Goal: Information Seeking & Learning: Find specific fact

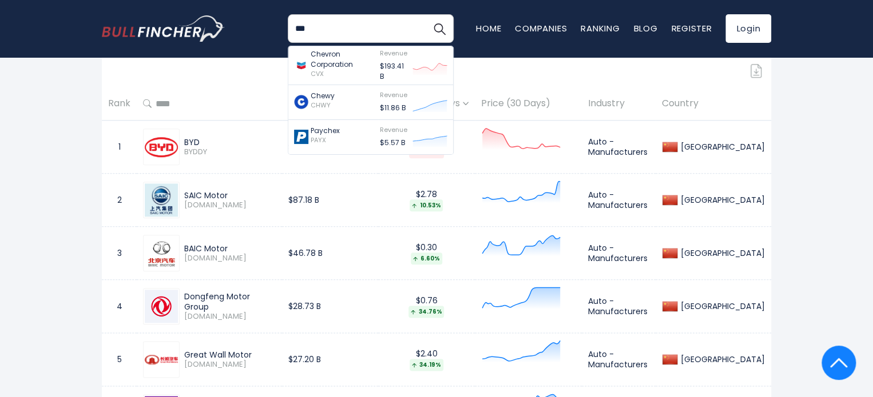
click at [333, 26] on input "***" at bounding box center [371, 28] width 166 height 29
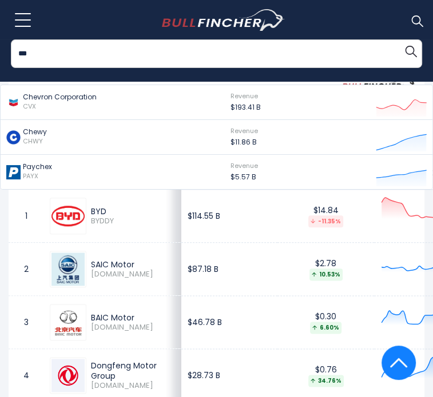
click at [400, 19] on div "*** Chevron Corporation CVX Revenue $193.41 B Chewy CHWY Revenue" at bounding box center [217, 20] width 416 height 40
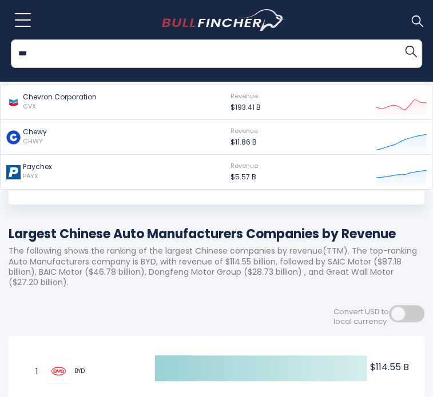
click at [374, 3] on div "*** Chevron Corporation CVX Revenue $193.41 B Chewy CHWY Revenue" at bounding box center [217, 20] width 416 height 40
click at [408, 50] on img "Search" at bounding box center [410, 50] width 15 height 15
click at [414, 23] on img at bounding box center [416, 20] width 15 height 15
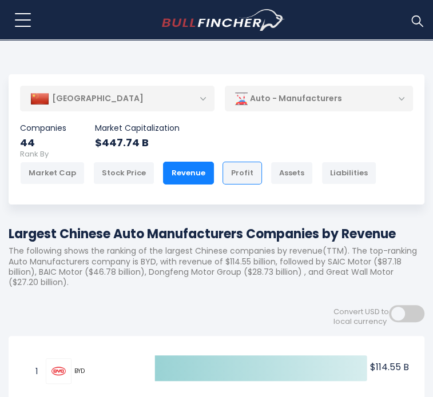
drag, startPoint x: 227, startPoint y: 130, endPoint x: 214, endPoint y: 130, distance: 13.2
click at [226, 162] on div "Profit" at bounding box center [241, 173] width 39 height 23
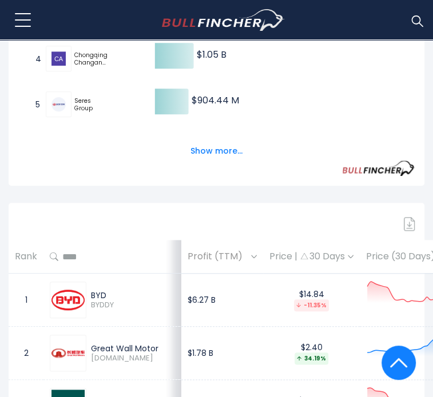
scroll to position [452, 0]
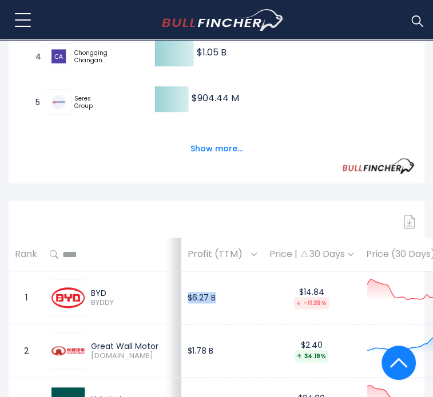
drag, startPoint x: 157, startPoint y: 234, endPoint x: 204, endPoint y: 225, distance: 47.8
click at [204, 272] on td "$6.27 B" at bounding box center [222, 298] width 82 height 53
copy td "$6.27 B"
drag, startPoint x: 156, startPoint y: 288, endPoint x: 206, endPoint y: 288, distance: 50.3
click at [206, 325] on td "$1.78 B" at bounding box center [222, 351] width 82 height 53
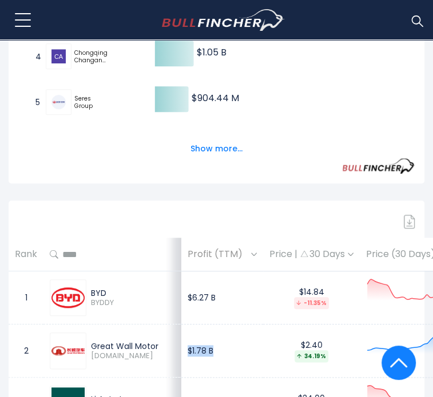
copy td "$1.78 B"
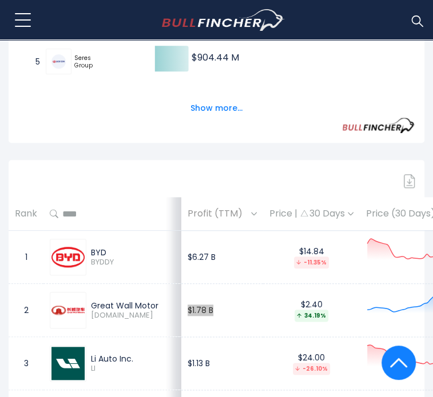
scroll to position [624, 0]
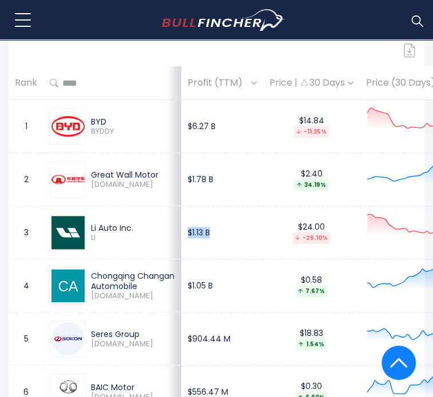
drag, startPoint x: 156, startPoint y: 166, endPoint x: 229, endPoint y: 161, distance: 73.4
click at [229, 206] on tr "3 Li Auto Inc. LI $1.13 B $24.00 -26.10% Auto - Manufacturers China" at bounding box center [332, 232] width 646 height 53
copy tr "$1.13 B"
click at [132, 214] on div "Li Auto Inc. LI" at bounding box center [112, 232] width 125 height 37
drag, startPoint x: 156, startPoint y: 168, endPoint x: 217, endPoint y: 166, distance: 61.2
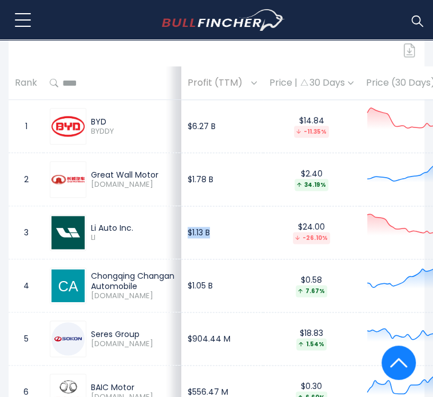
click at [217, 206] on td "$1.13 B" at bounding box center [222, 232] width 82 height 53
copy td "$1.13 B"
drag, startPoint x: 154, startPoint y: 219, endPoint x: 200, endPoint y: 225, distance: 45.5
click at [193, 260] on td "$1.05 B" at bounding box center [222, 286] width 82 height 53
copy td "$1.05 B"
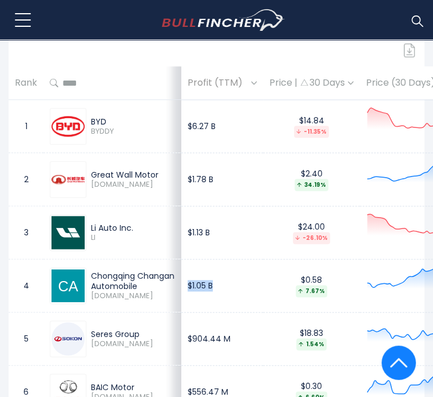
drag, startPoint x: 89, startPoint y: 265, endPoint x: 140, endPoint y: 261, distance: 51.6
click at [134, 321] on div "Seres Group 601127.SS" at bounding box center [112, 339] width 125 height 37
drag, startPoint x: 160, startPoint y: 270, endPoint x: 220, endPoint y: 273, distance: 60.1
click at [220, 313] on td "$904.44 M" at bounding box center [222, 339] width 82 height 53
drag, startPoint x: 155, startPoint y: 274, endPoint x: 201, endPoint y: 278, distance: 46.5
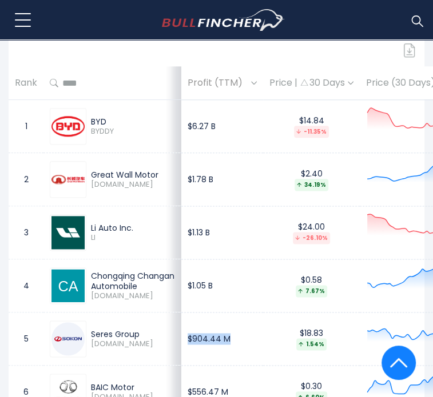
click at [201, 313] on td "$904.44 M" at bounding box center [222, 339] width 82 height 53
copy td "$904.44 M"
drag, startPoint x: 155, startPoint y: 328, endPoint x: 229, endPoint y: 333, distance: 74.5
click at [229, 366] on tr "6 BAIC Motor 1958.HK $556.47 M $0.30 6.60% Auto - Manufacturers China" at bounding box center [332, 392] width 646 height 53
click at [200, 366] on td "$556.47 M" at bounding box center [222, 392] width 82 height 53
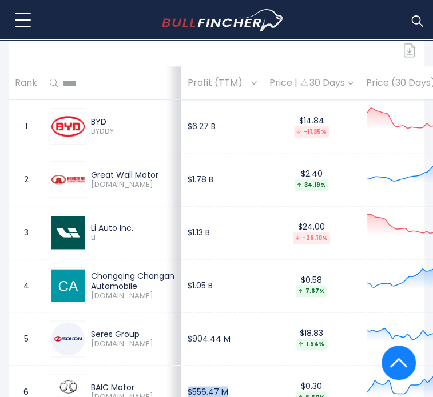
copy td "$556.47 M"
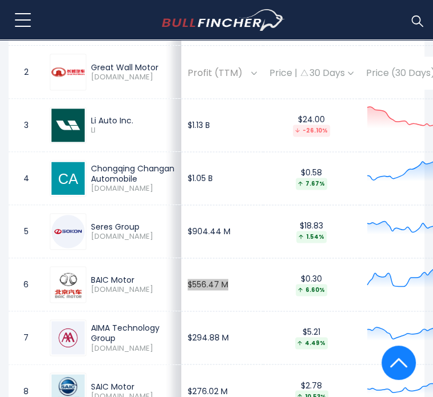
scroll to position [738, 0]
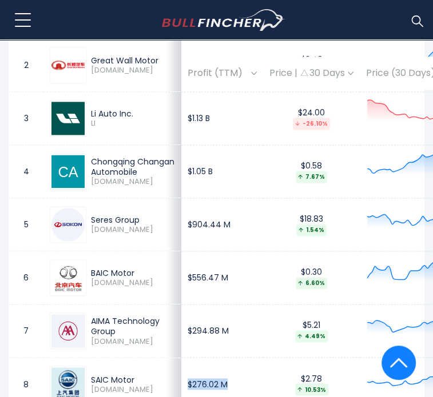
drag, startPoint x: 154, startPoint y: 319, endPoint x: 199, endPoint y: 322, distance: 45.3
click at [199, 358] on td "$276.02 M" at bounding box center [222, 384] width 82 height 53
copy td "$276.02 M"
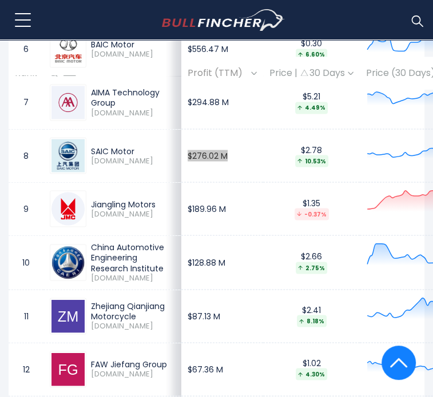
scroll to position [1024, 0]
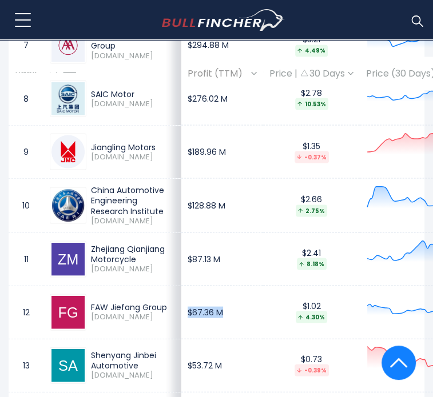
drag, startPoint x: 158, startPoint y: 267, endPoint x: 208, endPoint y: 265, distance: 50.4
click at [204, 285] on td "$67.36 M" at bounding box center [222, 311] width 82 height 53
copy td "$67.36 M"
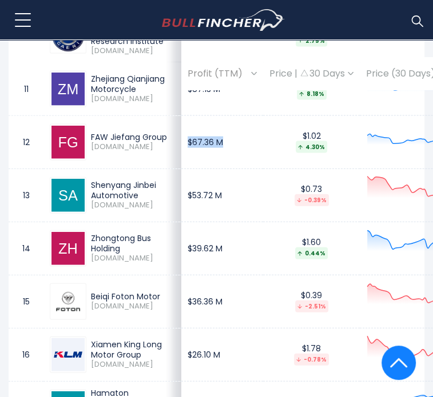
scroll to position [1196, 0]
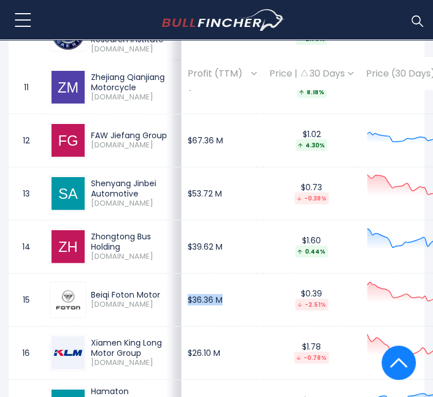
drag, startPoint x: 156, startPoint y: 256, endPoint x: 210, endPoint y: 258, distance: 53.8
click at [210, 273] on td "$36.36 M" at bounding box center [222, 299] width 82 height 53
copy td "$36.36 M"
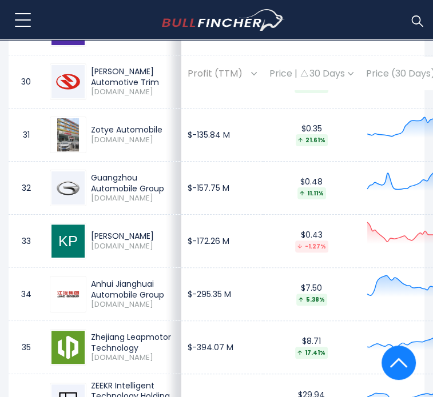
scroll to position [2282, 0]
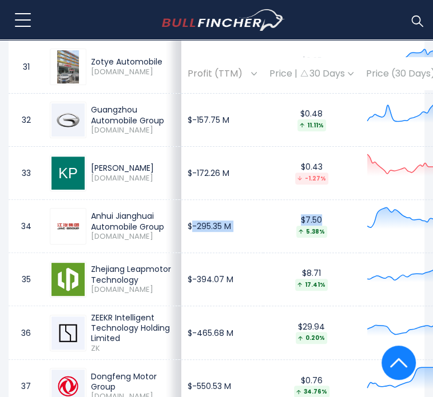
drag, startPoint x: 160, startPoint y: 267, endPoint x: 189, endPoint y: 281, distance: 32.0
click at [249, 253] on tr "34 Anhui Jianghuai Automobile Group 600418.SS $-295.35 M $7.50 5.38% Auto - Man…" at bounding box center [332, 226] width 646 height 53
drag, startPoint x: 156, startPoint y: 267, endPoint x: 211, endPoint y: 276, distance: 55.6
click at [211, 253] on td "$-295.35 M" at bounding box center [222, 226] width 82 height 53
drag, startPoint x: 157, startPoint y: 325, endPoint x: 200, endPoint y: 325, distance: 42.9
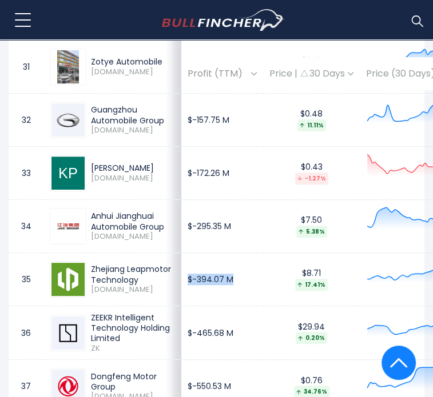
click at [200, 306] on td "$-394.07 M" at bounding box center [222, 279] width 82 height 53
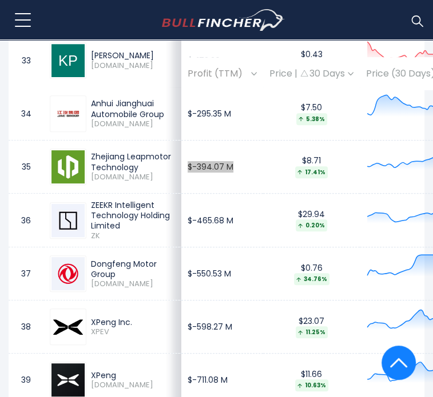
scroll to position [2396, 0]
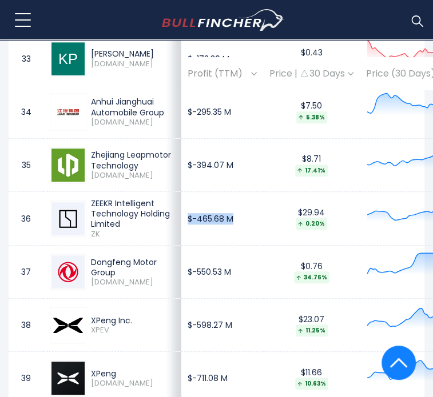
drag, startPoint x: 155, startPoint y: 276, endPoint x: 225, endPoint y: 285, distance: 70.9
click at [225, 246] on td "$-465.68 M" at bounding box center [222, 219] width 82 height 54
drag, startPoint x: 156, startPoint y: 340, endPoint x: 206, endPoint y: 333, distance: 51.4
click at [205, 299] on td "$-550.53 M" at bounding box center [222, 272] width 82 height 53
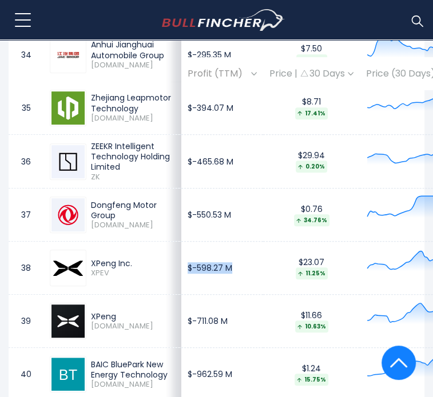
drag, startPoint x: 153, startPoint y: 334, endPoint x: 212, endPoint y: 335, distance: 58.9
click at [212, 295] on td "$-598.27 M" at bounding box center [222, 268] width 82 height 53
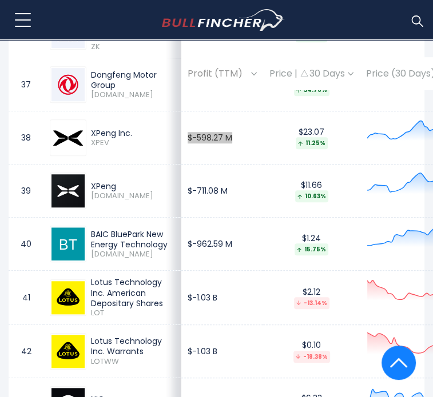
scroll to position [2625, 0]
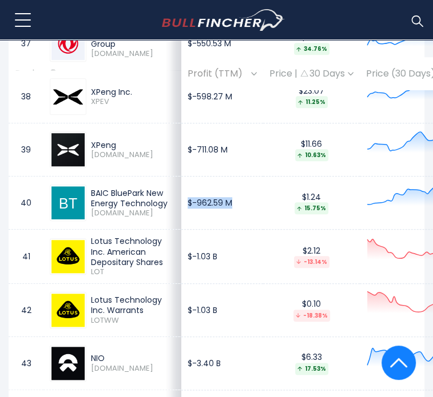
drag, startPoint x: 156, startPoint y: 274, endPoint x: 214, endPoint y: 274, distance: 58.9
click at [214, 230] on td "$-962.59 M" at bounding box center [222, 203] width 82 height 53
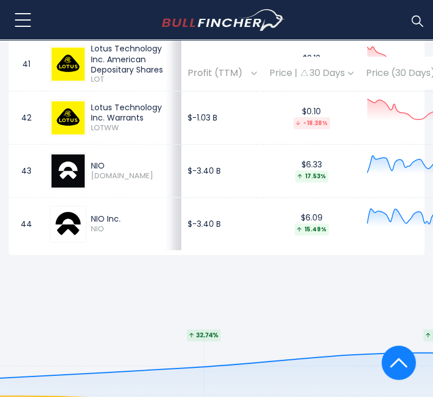
scroll to position [2854, 0]
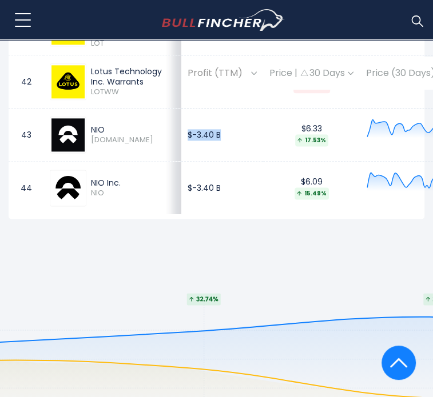
drag, startPoint x: 158, startPoint y: 240, endPoint x: 198, endPoint y: 238, distance: 39.5
click at [198, 161] on td "$-3.40 B" at bounding box center [222, 134] width 82 height 53
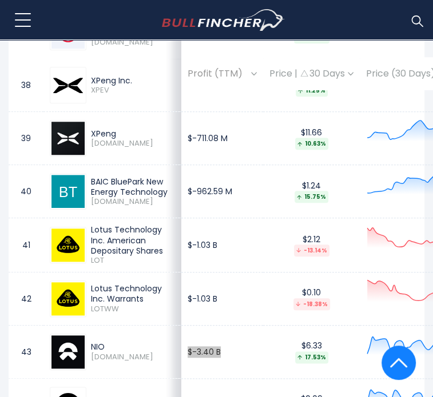
scroll to position [2625, 0]
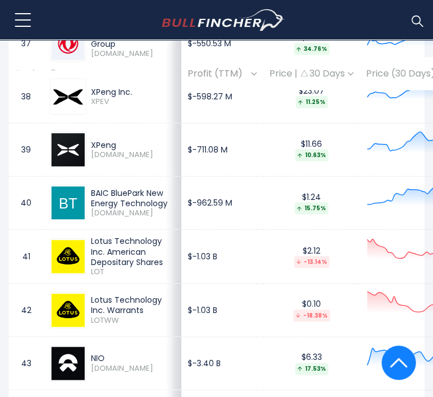
click at [269, 108] on div "$23.07 11.25%" at bounding box center [311, 97] width 84 height 22
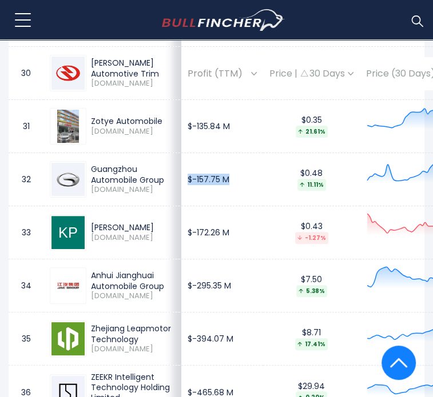
drag, startPoint x: 153, startPoint y: 211, endPoint x: 206, endPoint y: 209, distance: 53.2
click at [206, 206] on td "$-157.75 M" at bounding box center [222, 179] width 82 height 53
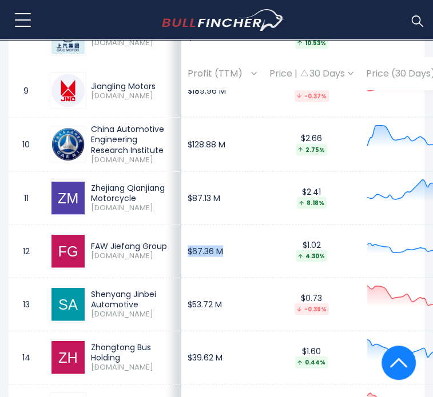
drag, startPoint x: 156, startPoint y: 207, endPoint x: 221, endPoint y: 196, distance: 66.2
click at [205, 225] on td "$67.36 M" at bounding box center [222, 251] width 82 height 53
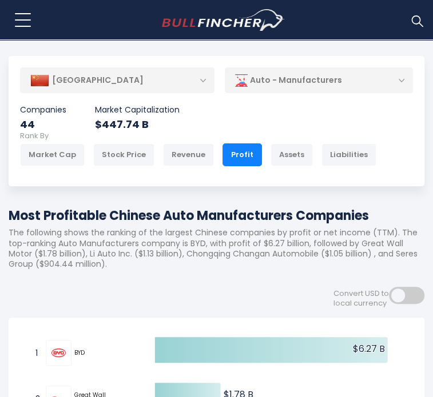
scroll to position [0, 0]
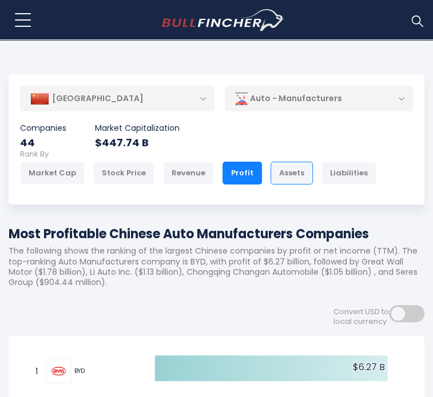
click at [270, 162] on div "Assets" at bounding box center [291, 173] width 42 height 23
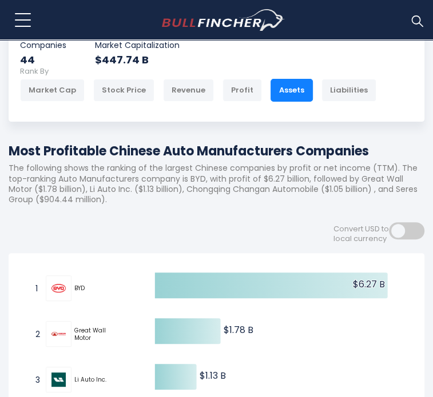
scroll to position [227, 0]
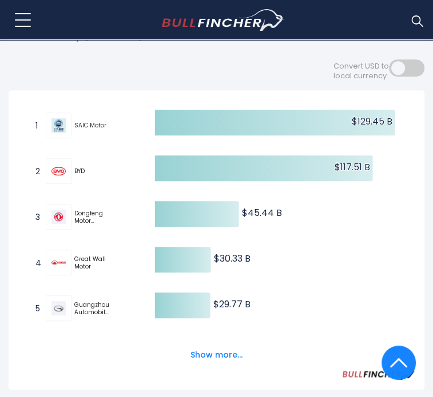
scroll to position [400, 0]
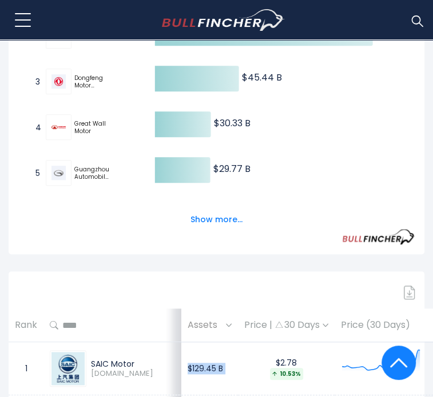
drag, startPoint x: 158, startPoint y: 288, endPoint x: 261, endPoint y: 278, distance: 103.3
click at [240, 343] on tr "1 SAIC Motor 600104.SS $129.45 B $2.78 10.53% Auto - Manufacturers China" at bounding box center [319, 369] width 620 height 53
copy tr "$129.45 B"
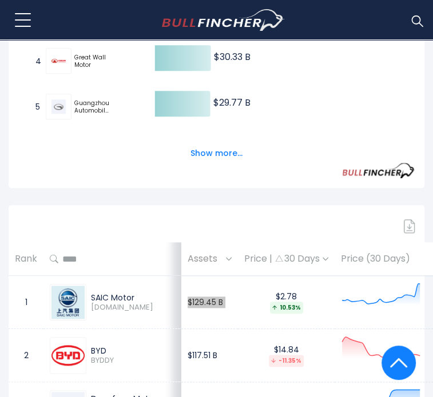
scroll to position [515, 0]
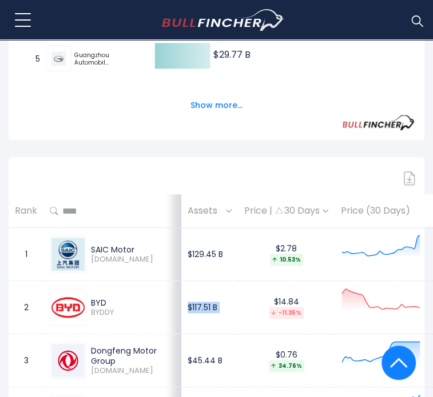
drag, startPoint x: 159, startPoint y: 226, endPoint x: 230, endPoint y: 220, distance: 71.2
click at [213, 281] on tr "2 BYD BYDDY $117.51 B $14.84 -11.35% Auto - Manufacturers China" at bounding box center [319, 307] width 620 height 53
copy tr "$117.51 B"
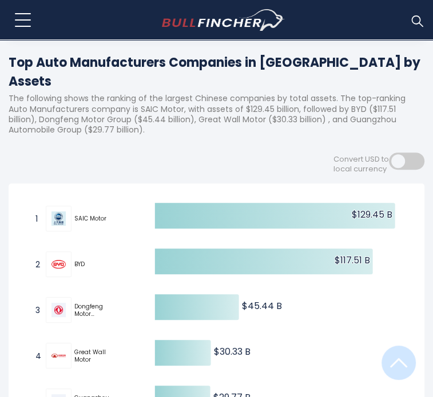
scroll to position [0, 0]
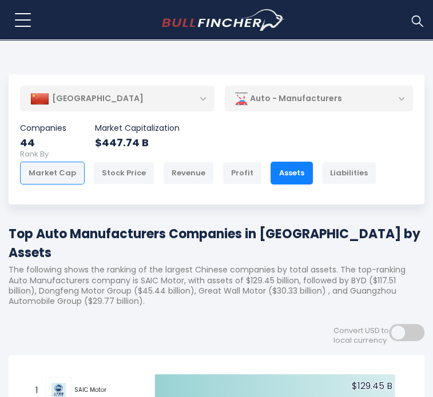
click at [70, 162] on div "Market Cap" at bounding box center [52, 173] width 65 height 23
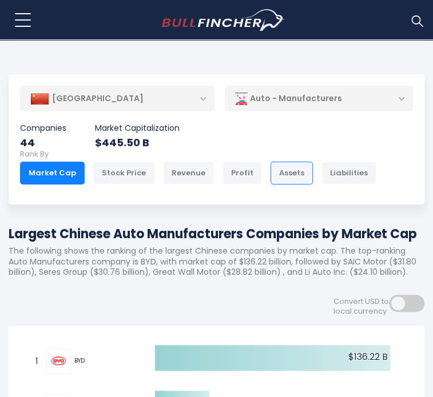
click at [270, 162] on div "Assets" at bounding box center [291, 173] width 42 height 23
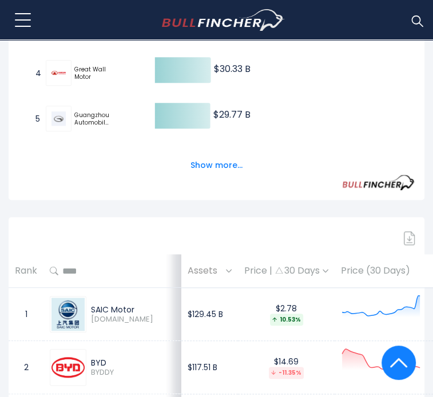
scroll to position [457, 0]
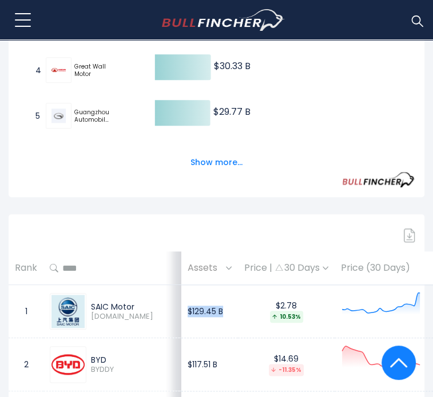
drag, startPoint x: 156, startPoint y: 229, endPoint x: 204, endPoint y: 226, distance: 47.5
click at [204, 285] on td "$129.45 B" at bounding box center [209, 311] width 57 height 53
copy td "$129.45 B"
drag, startPoint x: 153, startPoint y: 331, endPoint x: 203, endPoint y: 344, distance: 51.5
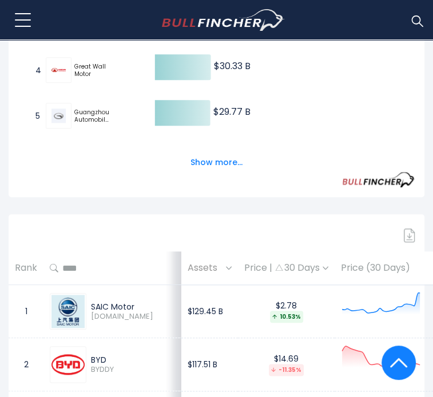
copy td "$45.44 B"
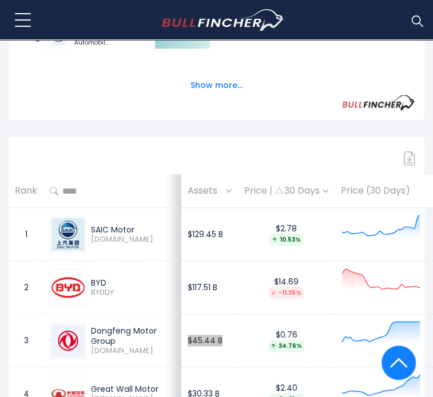
scroll to position [572, 0]
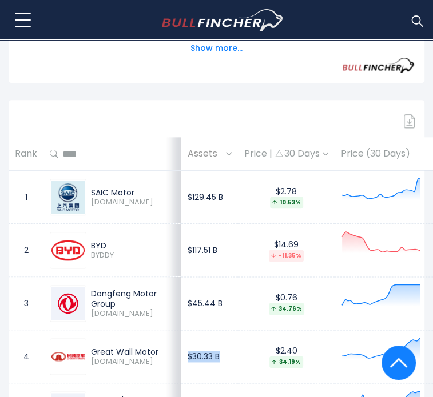
drag, startPoint x: 157, startPoint y: 272, endPoint x: 194, endPoint y: 274, distance: 37.8
click at [194, 331] on td "$30.33 B" at bounding box center [209, 357] width 57 height 53
copy td "$30.33 B"
drag, startPoint x: 155, startPoint y: 323, endPoint x: 188, endPoint y: 324, distance: 32.6
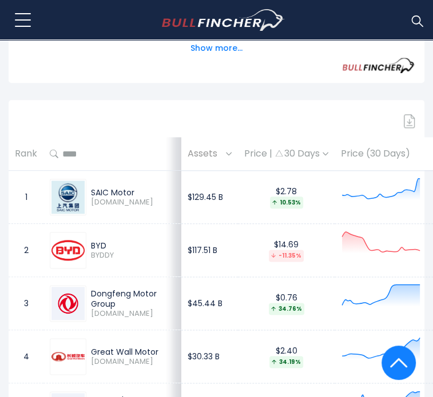
copy td "$29.77 B"
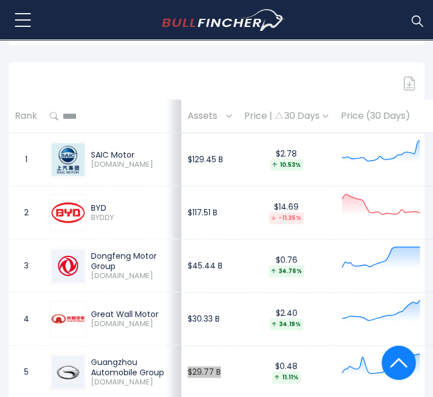
scroll to position [629, 0]
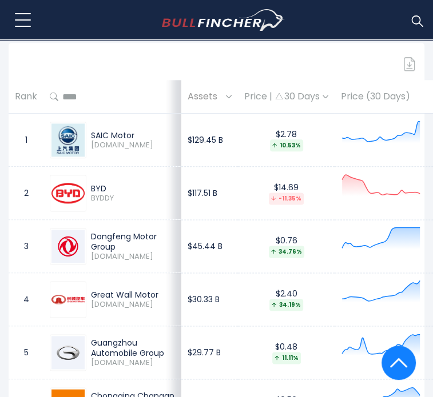
drag, startPoint x: 154, startPoint y: 320, endPoint x: 193, endPoint y: 319, distance: 39.5
copy td "$27.93 B"
drag, startPoint x: 154, startPoint y: 377, endPoint x: 192, endPoint y: 377, distance: 37.7
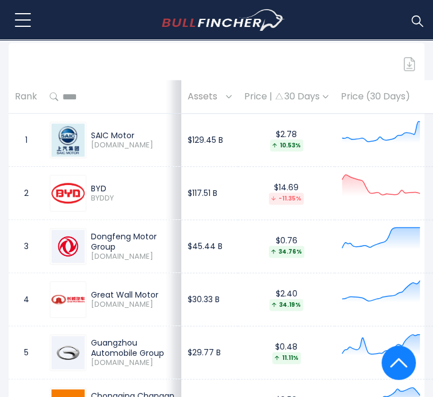
copy td "$24.05 B"
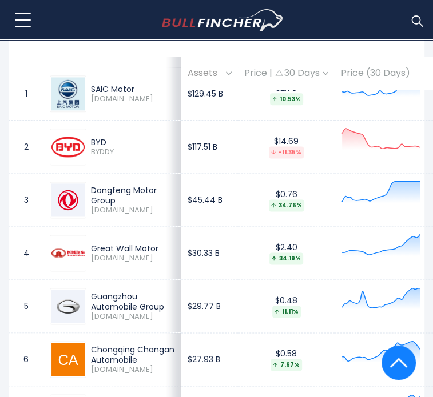
scroll to position [743, 0]
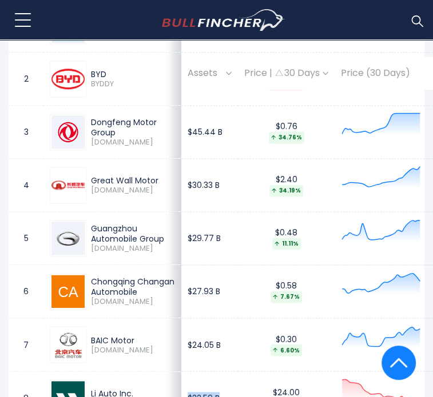
drag, startPoint x: 156, startPoint y: 315, endPoint x: 194, endPoint y: 316, distance: 38.3
click at [194, 372] on td "$22.59 B" at bounding box center [209, 398] width 57 height 53
copy td "$22.59 B"
drag, startPoint x: 156, startPoint y: 364, endPoint x: 198, endPoint y: 373, distance: 43.2
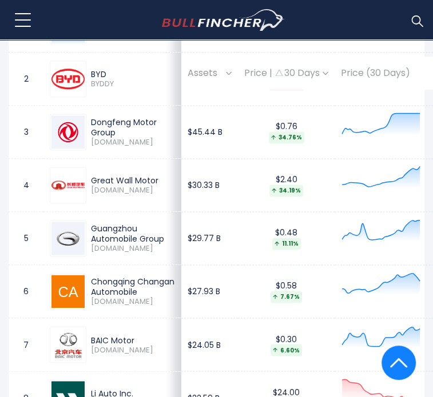
copy td "$13.78 B"
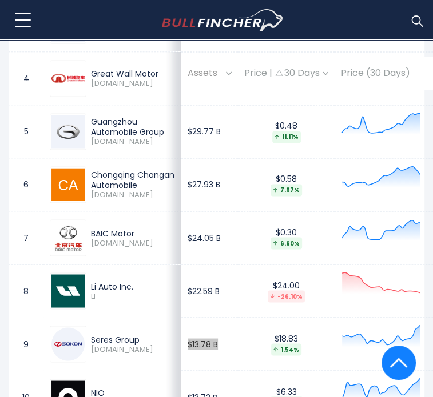
scroll to position [858, 0]
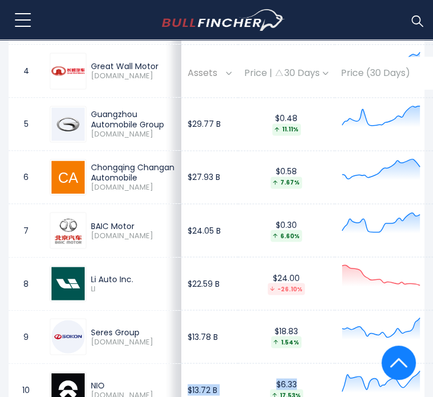
drag, startPoint x: 156, startPoint y: 306, endPoint x: 207, endPoint y: 312, distance: 51.8
click at [207, 364] on tr "10 NIO 9866.HK $13.72 B $6.33 17.53% Auto - Manufacturers China" at bounding box center [319, 390] width 620 height 53
copy tr "$13.72 B $6.33"
click at [181, 364] on td "$13.72 B" at bounding box center [209, 390] width 57 height 53
drag, startPoint x: 170, startPoint y: 308, endPoint x: 163, endPoint y: 308, distance: 7.4
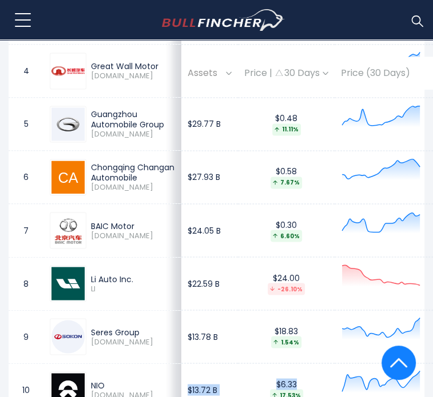
click at [181, 364] on td "$13.72 B" at bounding box center [209, 390] width 57 height 53
drag, startPoint x: 154, startPoint y: 305, endPoint x: 188, endPoint y: 309, distance: 33.4
click at [188, 364] on td "$13.72 B" at bounding box center [209, 390] width 57 height 53
copy td "$13.72 B"
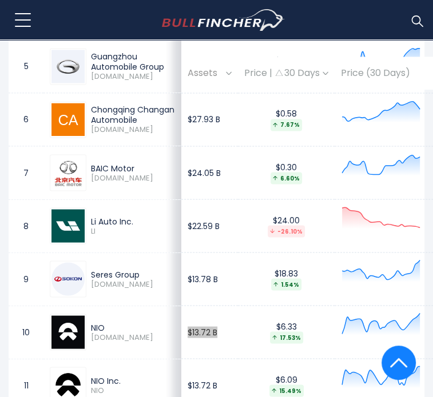
scroll to position [972, 0]
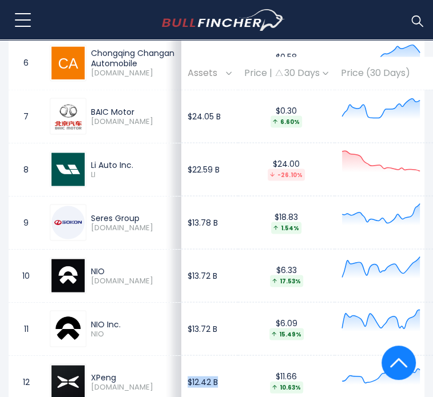
drag, startPoint x: 158, startPoint y: 296, endPoint x: 191, endPoint y: 300, distance: 33.4
click at [191, 356] on td "$12.42 B" at bounding box center [209, 382] width 57 height 53
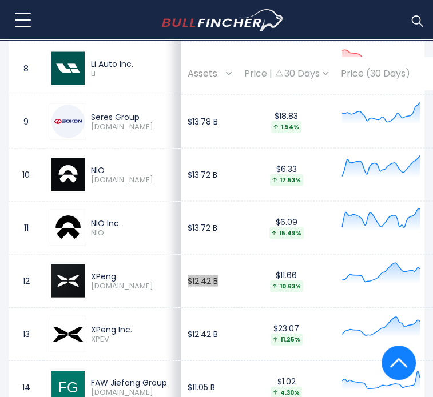
scroll to position [1086, 0]
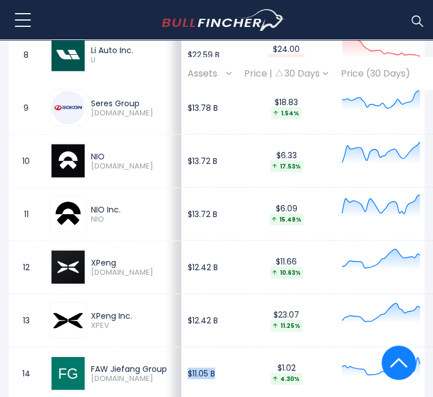
drag, startPoint x: 158, startPoint y: 290, endPoint x: 192, endPoint y: 291, distance: 33.2
click at [192, 348] on td "$11.05 B" at bounding box center [209, 374] width 57 height 53
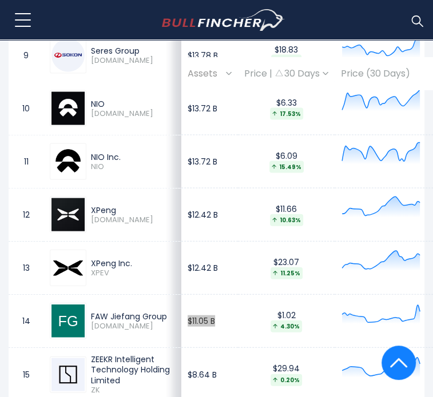
scroll to position [1201, 0]
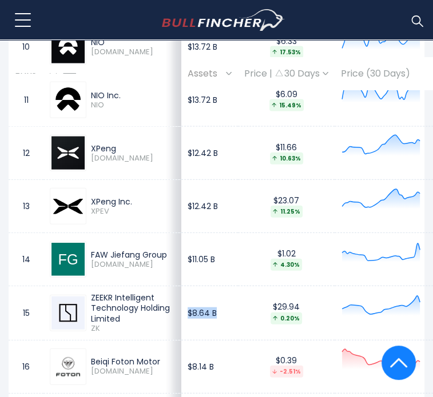
drag, startPoint x: 154, startPoint y: 232, endPoint x: 185, endPoint y: 233, distance: 31.5
click at [185, 286] on td "$8.64 B" at bounding box center [209, 313] width 57 height 54
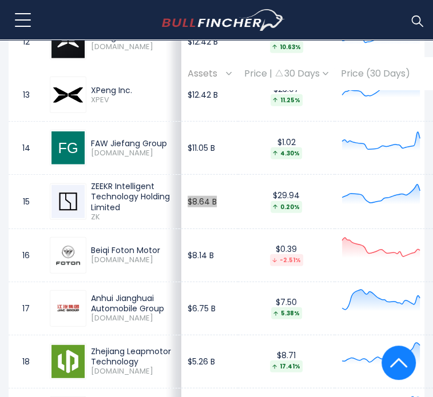
scroll to position [1315, 0]
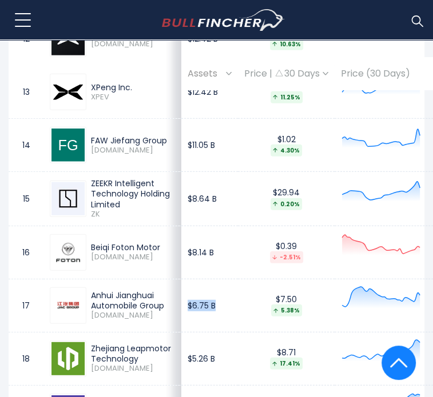
drag, startPoint x: 155, startPoint y: 246, endPoint x: 185, endPoint y: 244, distance: 30.4
click at [185, 279] on td "$6.75 B" at bounding box center [209, 305] width 57 height 53
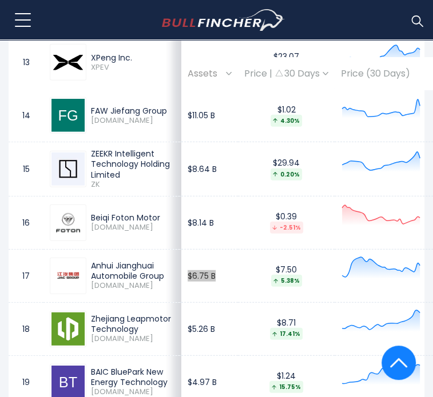
scroll to position [1372, 0]
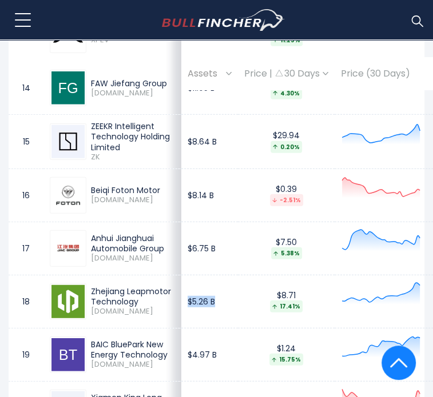
drag, startPoint x: 158, startPoint y: 250, endPoint x: 185, endPoint y: 250, distance: 26.9
click at [185, 275] on td "$5.26 B" at bounding box center [209, 301] width 57 height 53
drag, startPoint x: 153, startPoint y: 308, endPoint x: 201, endPoint y: 301, distance: 48.5
click at [201, 328] on td "$4.97 B" at bounding box center [209, 354] width 57 height 53
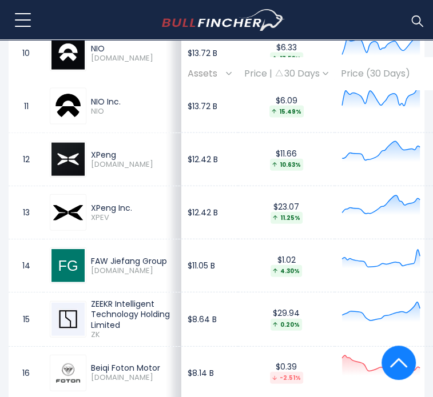
scroll to position [1144, 0]
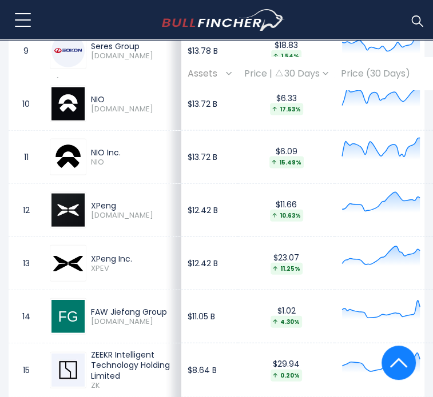
drag, startPoint x: 90, startPoint y: 359, endPoint x: 114, endPoint y: 356, distance: 24.2
drag, startPoint x: 103, startPoint y: 348, endPoint x: 160, endPoint y: 356, distance: 57.8
drag, startPoint x: 153, startPoint y: 359, endPoint x: 185, endPoint y: 365, distance: 32.7
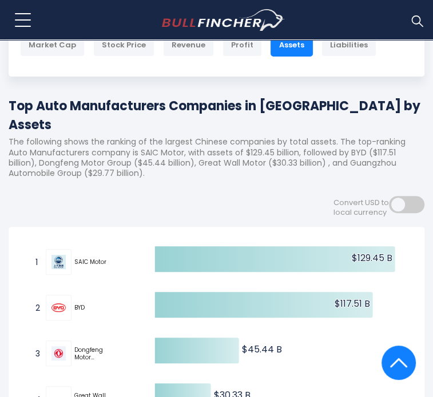
scroll to position [0, 0]
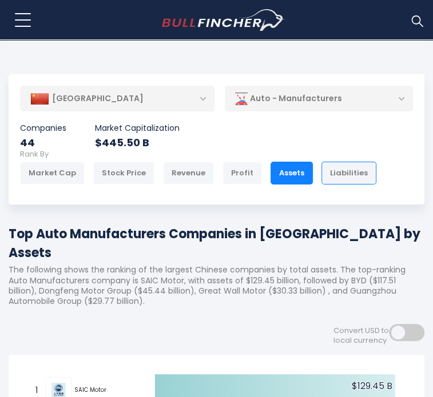
click at [321, 162] on div "Liabilities" at bounding box center [348, 173] width 55 height 23
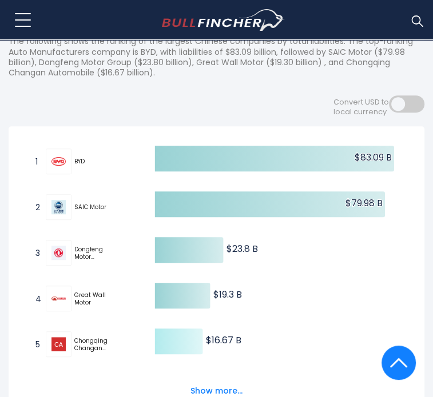
scroll to position [457, 0]
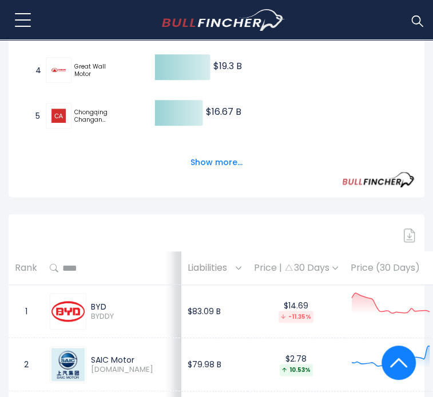
click at [181, 285] on td "$83.09 B" at bounding box center [214, 311] width 66 height 53
drag, startPoint x: 159, startPoint y: 228, endPoint x: 191, endPoint y: 232, distance: 32.2
click at [191, 285] on td "$83.09 B" at bounding box center [214, 311] width 66 height 53
copy td "$83.09 B"
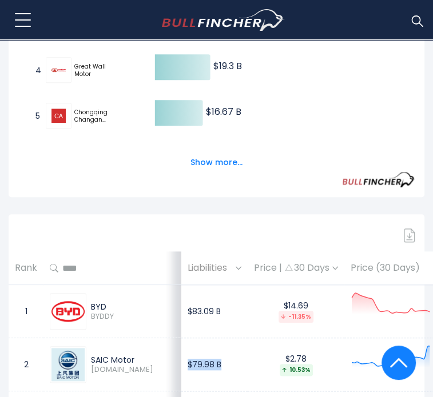
drag, startPoint x: 155, startPoint y: 280, endPoint x: 192, endPoint y: 283, distance: 37.3
click at [192, 339] on td "$79.98 B" at bounding box center [214, 365] width 66 height 53
copy td "$79.98 B"
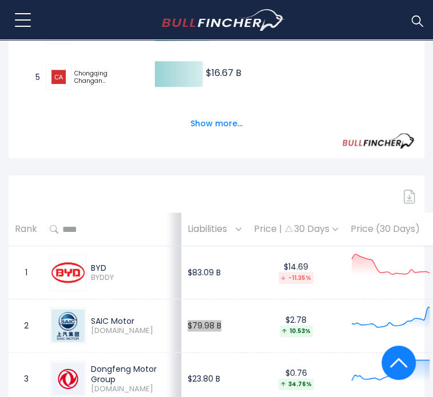
scroll to position [515, 0]
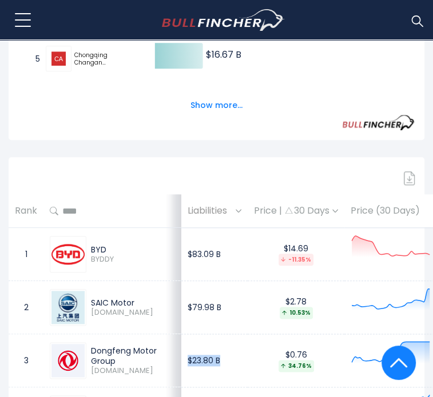
drag, startPoint x: 156, startPoint y: 276, endPoint x: 190, endPoint y: 279, distance: 34.4
click at [190, 335] on td "$23.80 B" at bounding box center [214, 361] width 66 height 53
copy td "$23.80 B"
drag, startPoint x: 153, startPoint y: 329, endPoint x: 188, endPoint y: 329, distance: 34.9
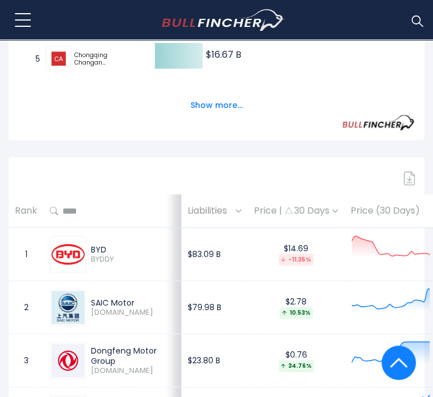
copy td "$19.30 B"
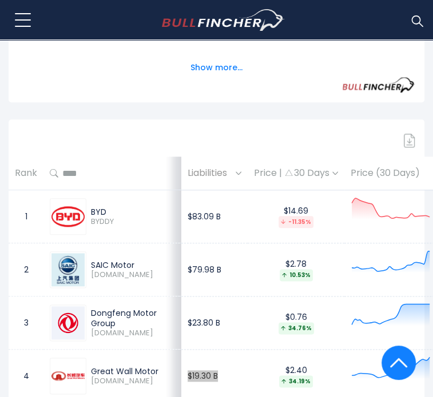
scroll to position [572, 0]
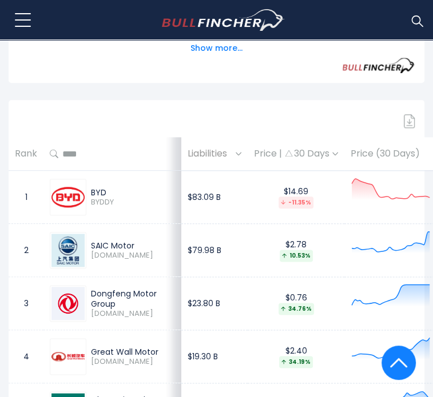
drag, startPoint x: 169, startPoint y: 327, endPoint x: 194, endPoint y: 327, distance: 25.2
drag, startPoint x: 158, startPoint y: 327, endPoint x: 194, endPoint y: 324, distance: 35.6
copy td "$16.67 B"
